Goal: Task Accomplishment & Management: Manage account settings

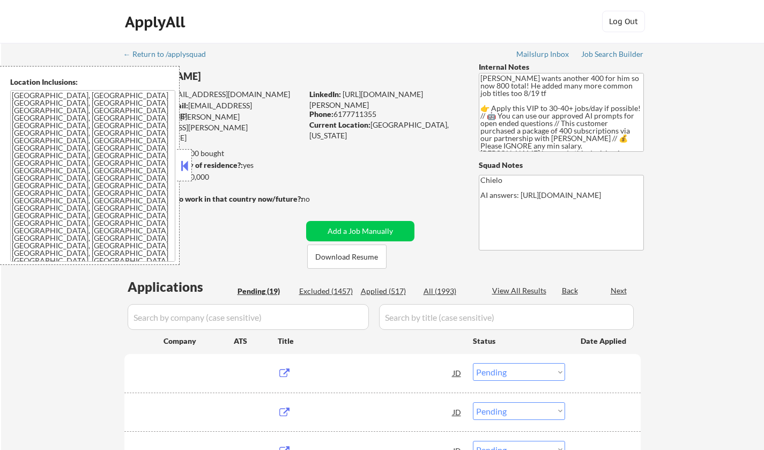
select select ""pending""
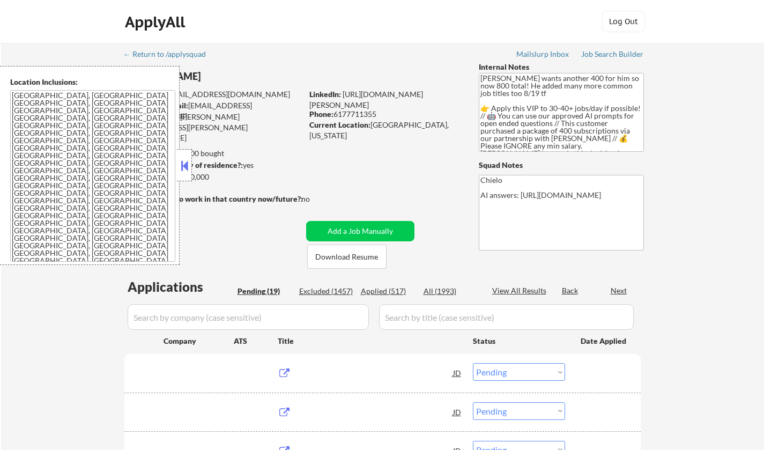
select select ""pending""
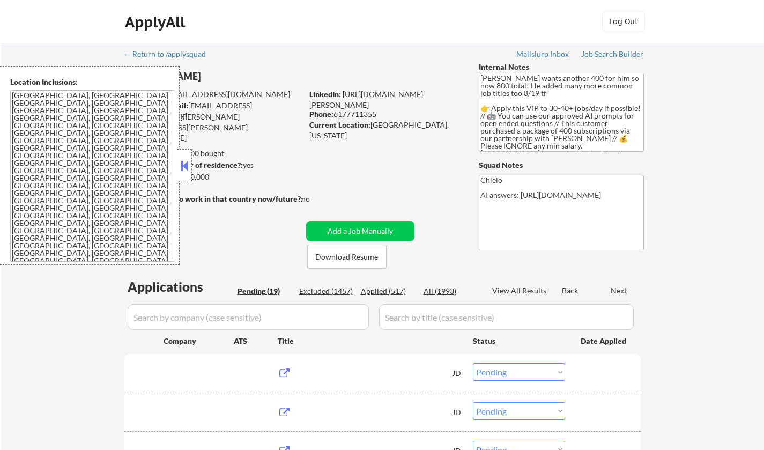
select select ""pending""
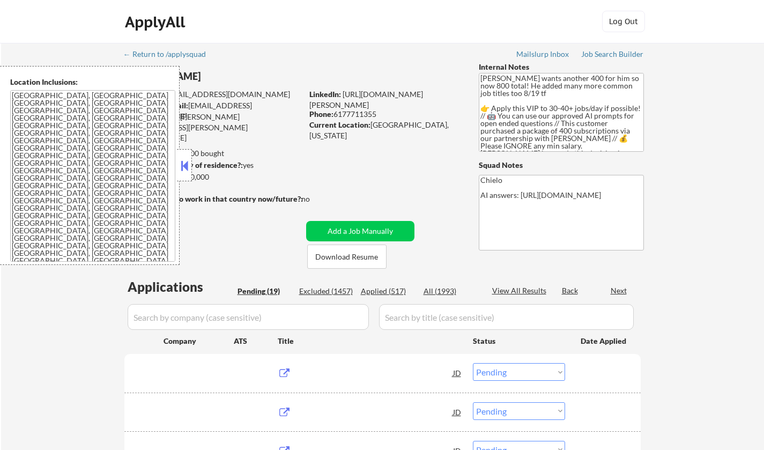
select select ""pending""
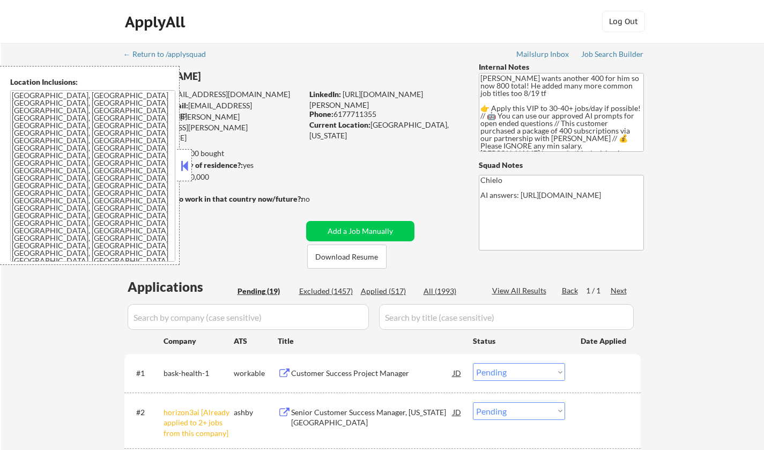
click at [186, 165] on button at bounding box center [185, 166] width 12 height 16
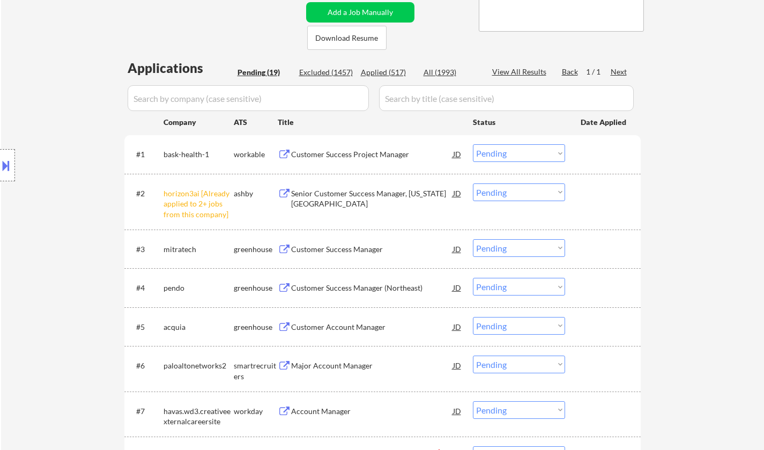
scroll to position [161, 0]
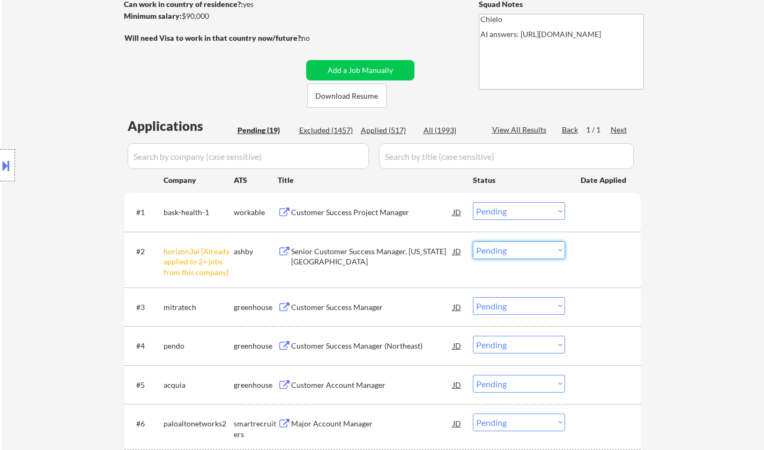
click at [520, 254] on select "Choose an option... Pending Applied Excluded (Questions) Excluded (Expired) Exc…" at bounding box center [519, 250] width 92 height 18
click at [503, 245] on select "Choose an option... Pending Applied Excluded (Questions) Excluded (Expired) Exc…" at bounding box center [519, 250] width 92 height 18
click at [473, 241] on select "Choose an option... Pending Applied Excluded (Questions) Excluded (Expired) Exc…" at bounding box center [519, 250] width 92 height 18
select select ""pending""
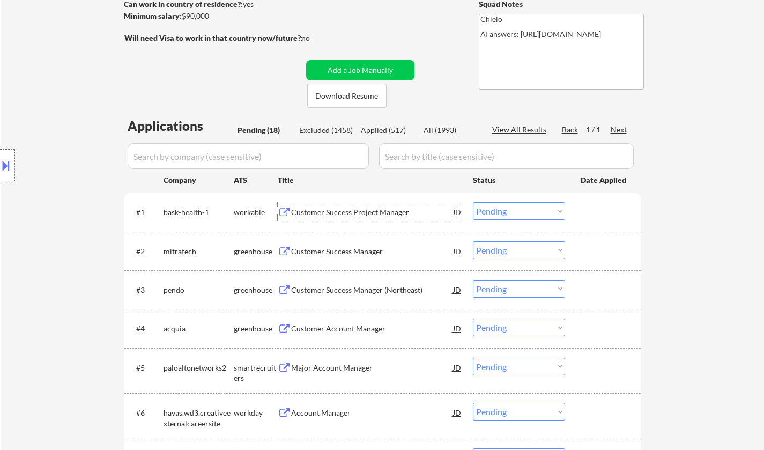
click at [348, 215] on div "Customer Success Project Manager" at bounding box center [372, 212] width 162 height 11
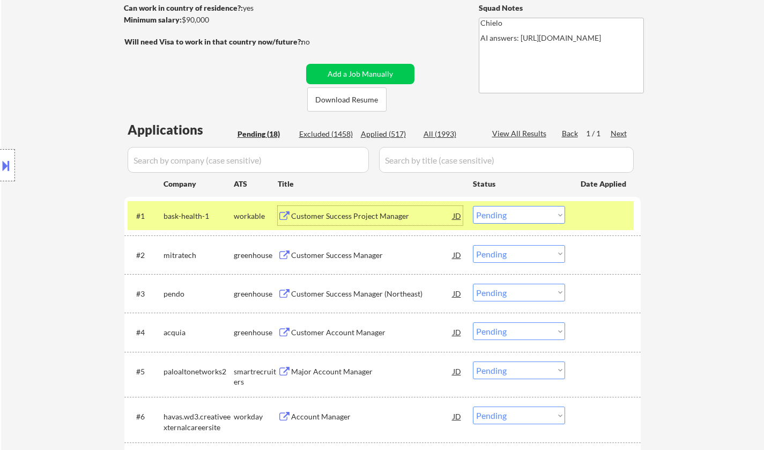
scroll to position [322, 0]
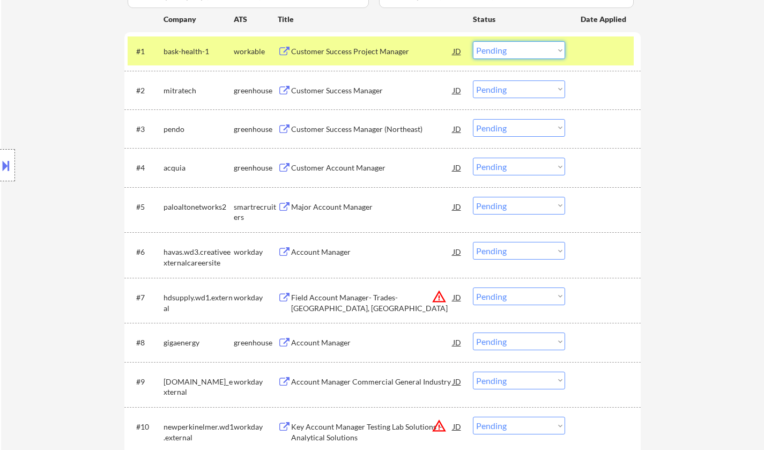
click at [502, 54] on select "Choose an option... Pending Applied Excluded (Questions) Excluded (Expired) Exc…" at bounding box center [519, 50] width 92 height 18
click at [473, 41] on select "Choose an option... Pending Applied Excluded (Questions) Excluded (Expired) Exc…" at bounding box center [519, 50] width 92 height 18
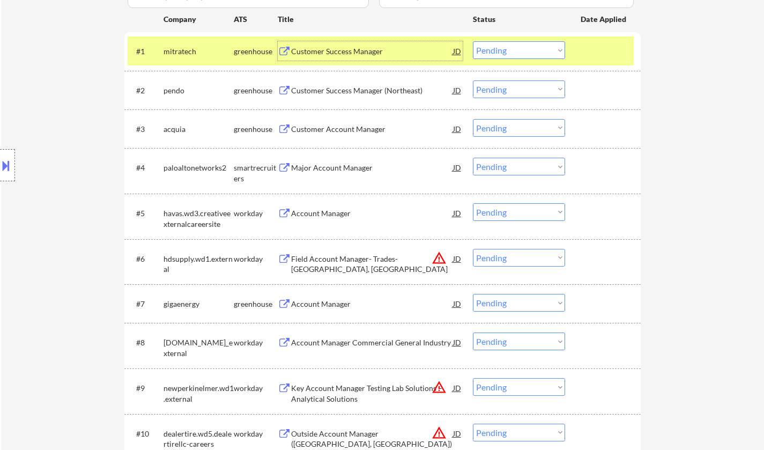
click at [314, 55] on div "Customer Success Manager" at bounding box center [372, 51] width 162 height 11
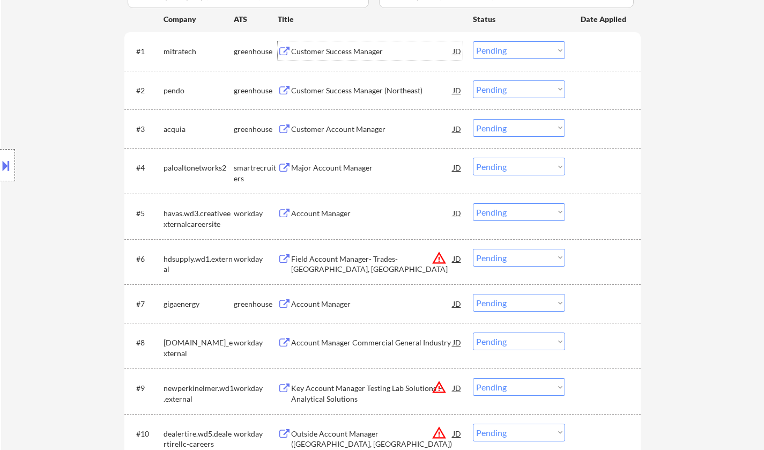
drag, startPoint x: 498, startPoint y: 53, endPoint x: 500, endPoint y: 58, distance: 5.6
click at [498, 53] on select "Choose an option... Pending Applied Excluded (Questions) Excluded (Expired) Exc…" at bounding box center [519, 50] width 92 height 18
click at [473, 41] on select "Choose an option... Pending Applied Excluded (Questions) Excluded (Expired) Exc…" at bounding box center [519, 50] width 92 height 18
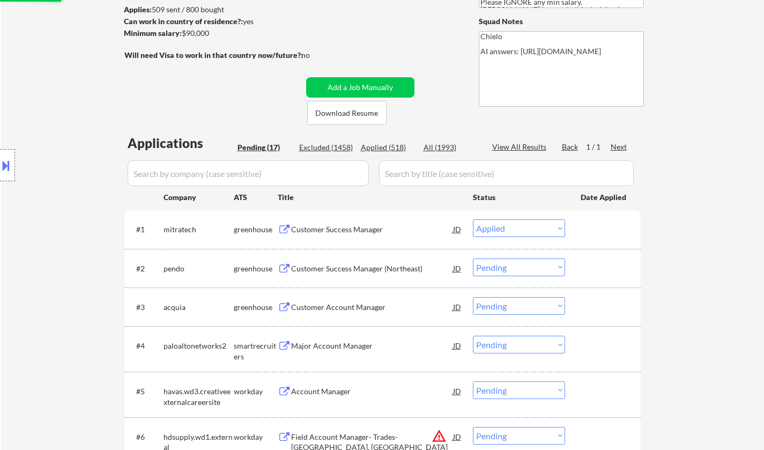
scroll to position [107, 0]
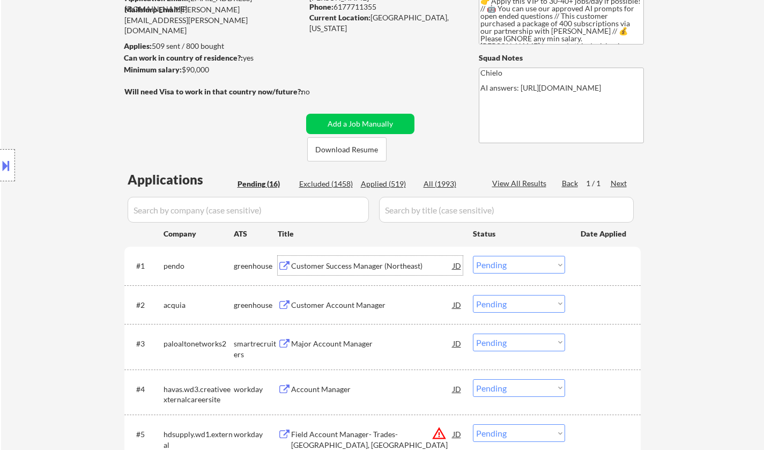
click at [352, 261] on div "Customer Success Manager (Northeast)" at bounding box center [372, 266] width 162 height 11
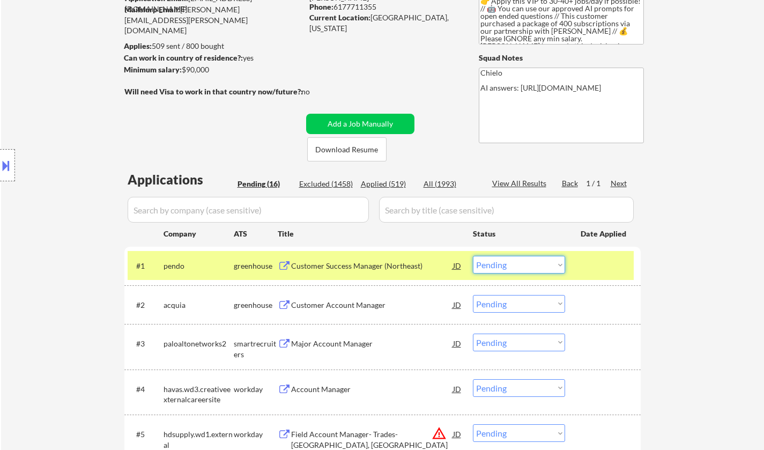
click at [544, 264] on select "Choose an option... Pending Applied Excluded (Questions) Excluded (Expired) Exc…" at bounding box center [519, 265] width 92 height 18
click at [473, 256] on select "Choose an option... Pending Applied Excluded (Questions) Excluded (Expired) Exc…" at bounding box center [519, 265] width 92 height 18
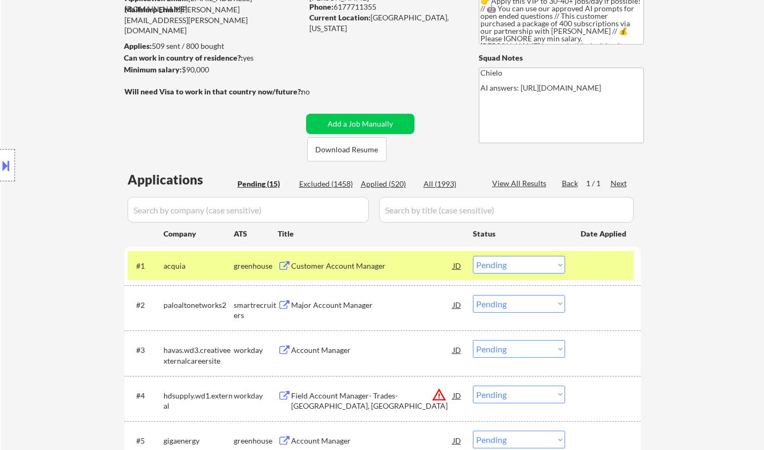
click at [336, 267] on div "Customer Account Manager" at bounding box center [372, 266] width 162 height 11
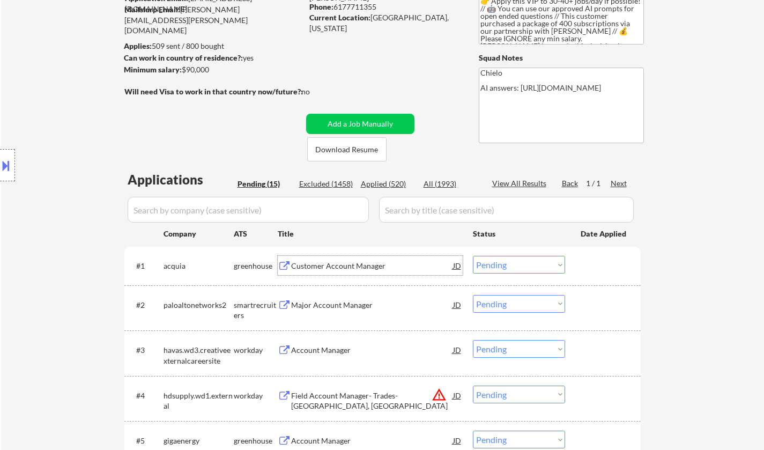
drag, startPoint x: 503, startPoint y: 266, endPoint x: 507, endPoint y: 272, distance: 7.4
click at [503, 266] on select "Choose an option... Pending Applied Excluded (Questions) Excluded (Expired) Exc…" at bounding box center [519, 265] width 92 height 18
click at [473, 256] on select "Choose an option... Pending Applied Excluded (Questions) Excluded (Expired) Exc…" at bounding box center [519, 265] width 92 height 18
select select ""pending""
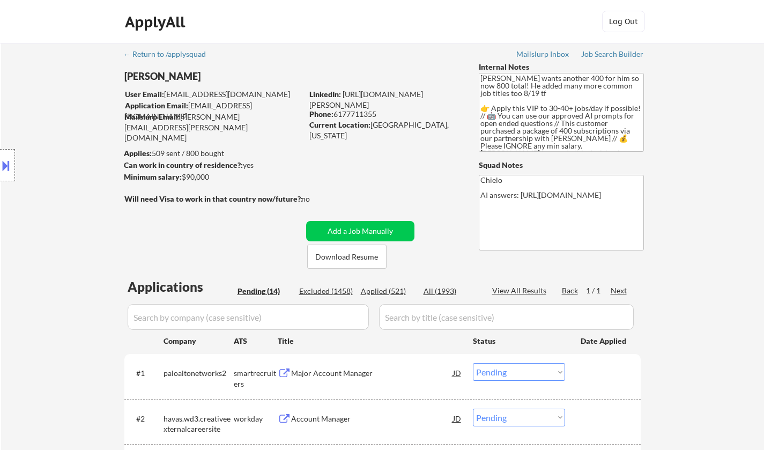
scroll to position [54, 0]
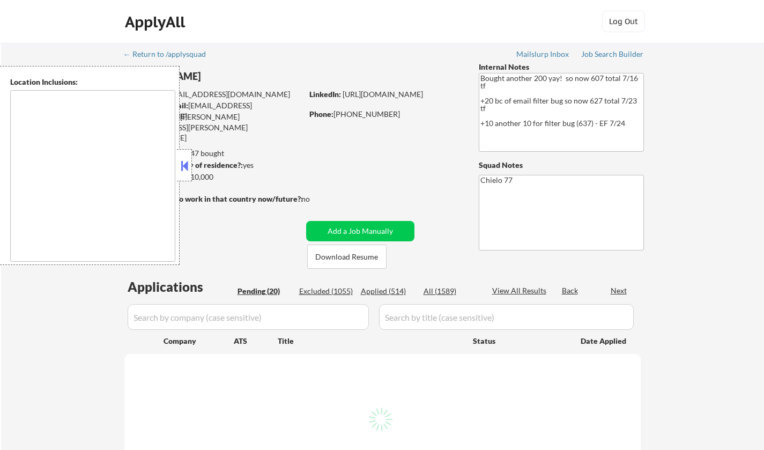
select select ""pending""
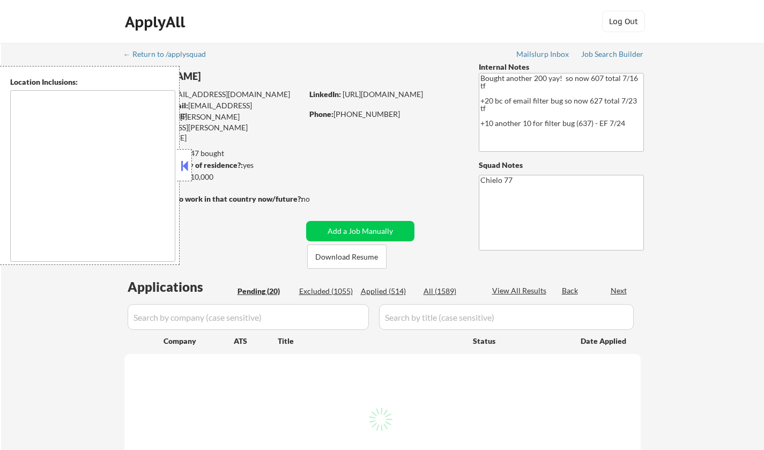
select select ""pending""
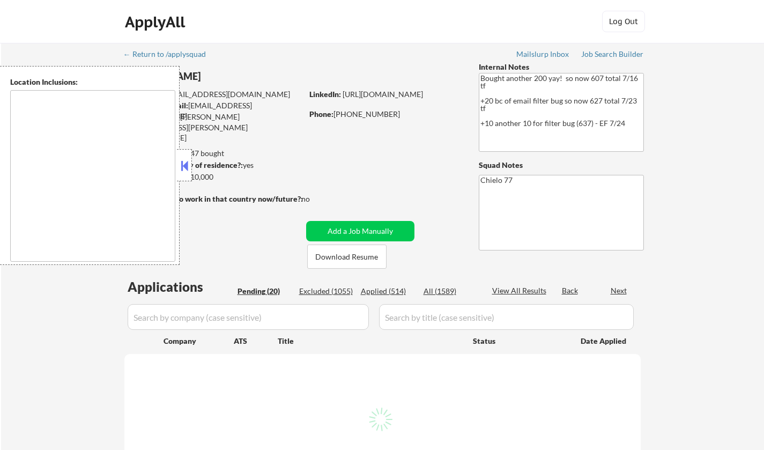
select select ""pending""
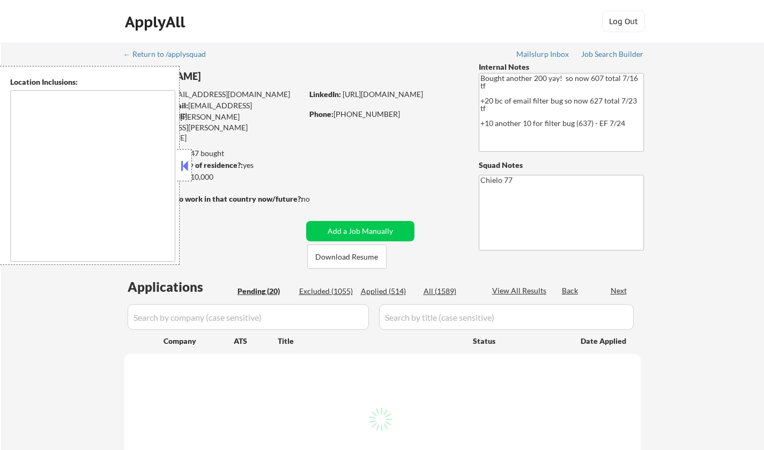
select select ""pending""
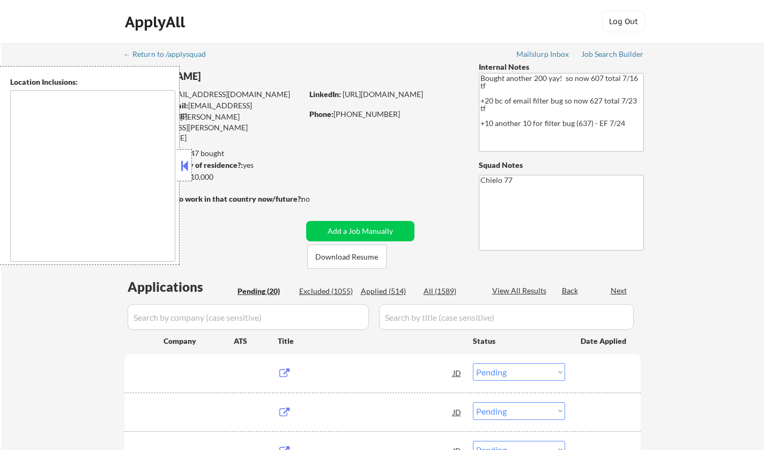
type textarea "Sunnyside, NY Long Island City, NY Astoria, NY Woodside, NY Jackson Heights, NY…"
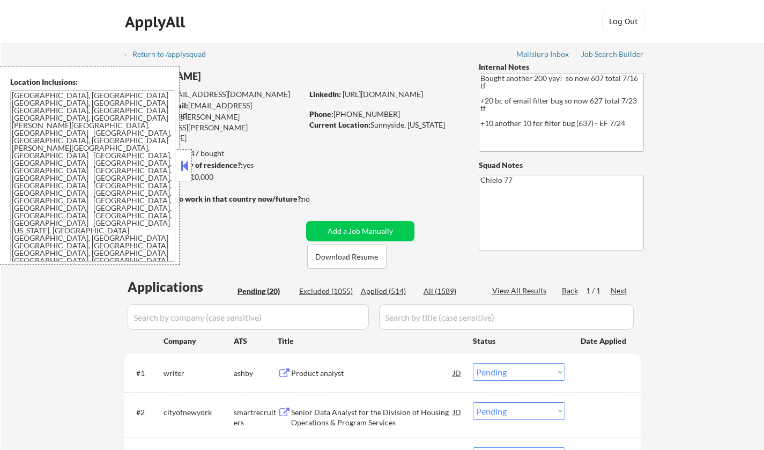
select select ""pending""
click at [189, 164] on button at bounding box center [185, 166] width 12 height 16
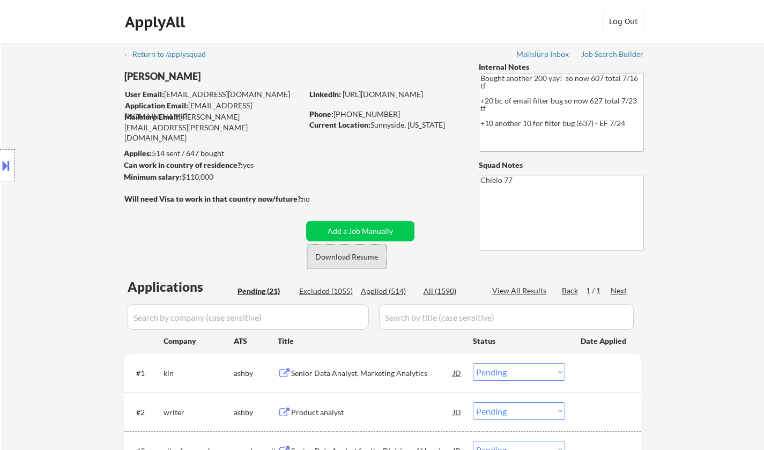
click at [348, 253] on button "Download Resume" at bounding box center [346, 256] width 79 height 24
click at [11, 148] on div "Location Inclusions: Sunnyside, NY Long Island City, NY Astoria, NY Woodside, N…" at bounding box center [96, 165] width 192 height 199
click at [5, 165] on button at bounding box center [6, 166] width 12 height 18
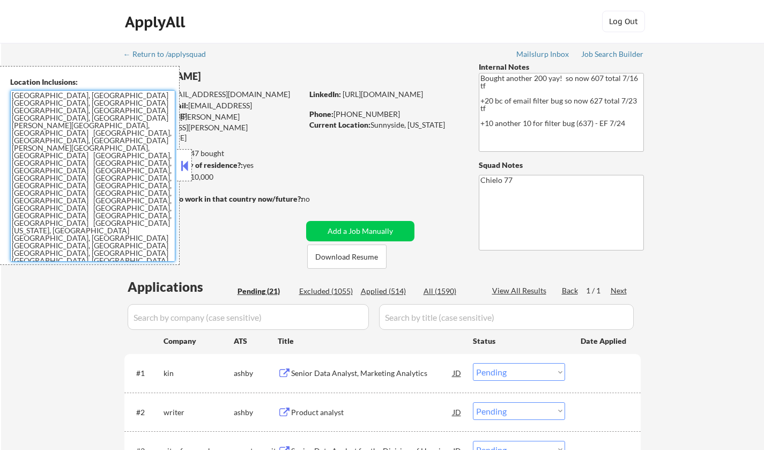
drag, startPoint x: 173, startPoint y: 159, endPoint x: 0, endPoint y: 89, distance: 186.8
click at [0, 89] on div "Location Inclusions: Sunnyside, NY Long Island City, NY Astoria, NY Woodside, N…" at bounding box center [90, 165] width 180 height 199
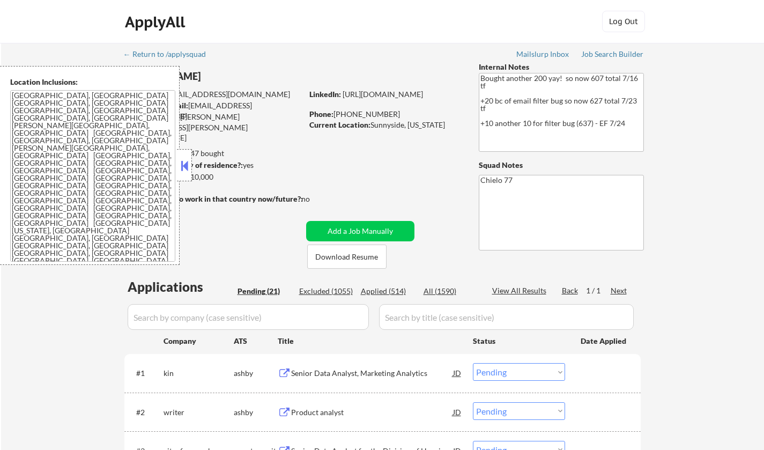
click at [187, 167] on button at bounding box center [185, 166] width 12 height 16
